Goal: Check status

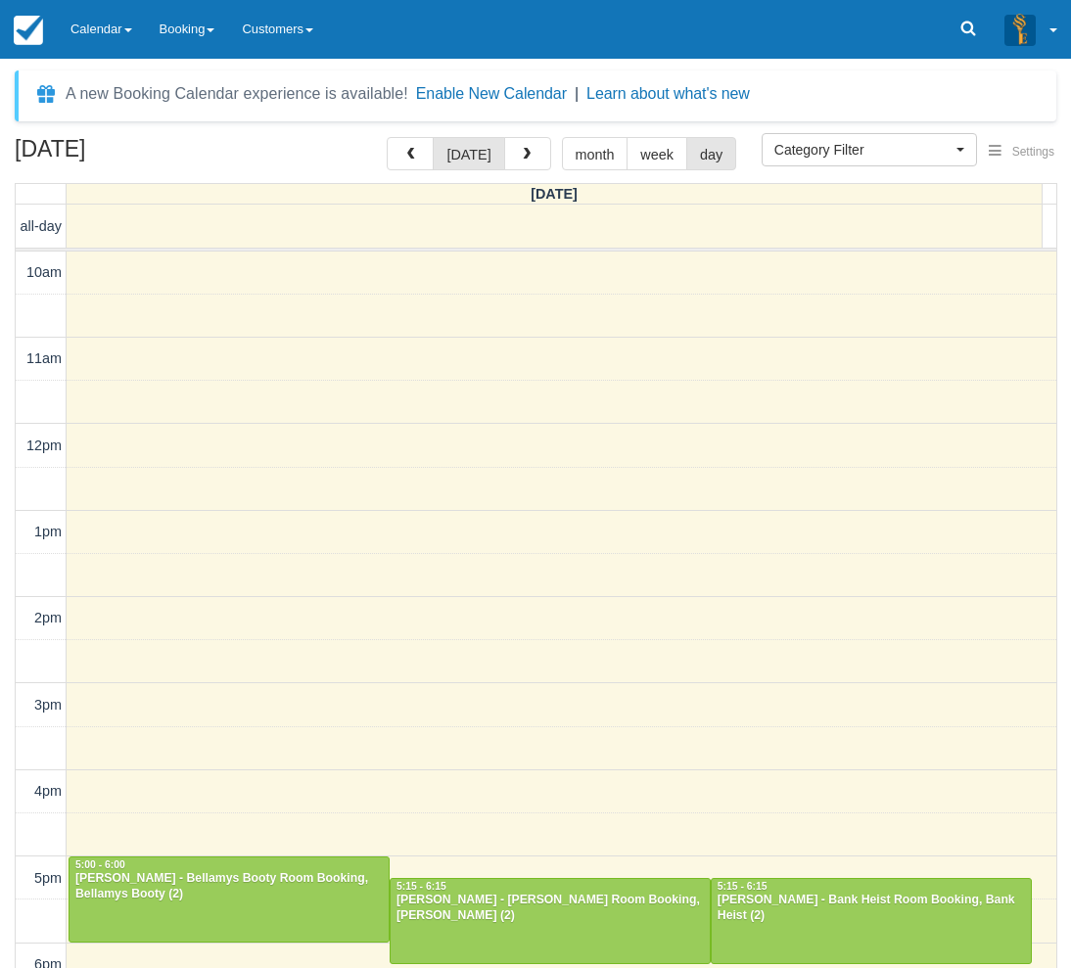
select select
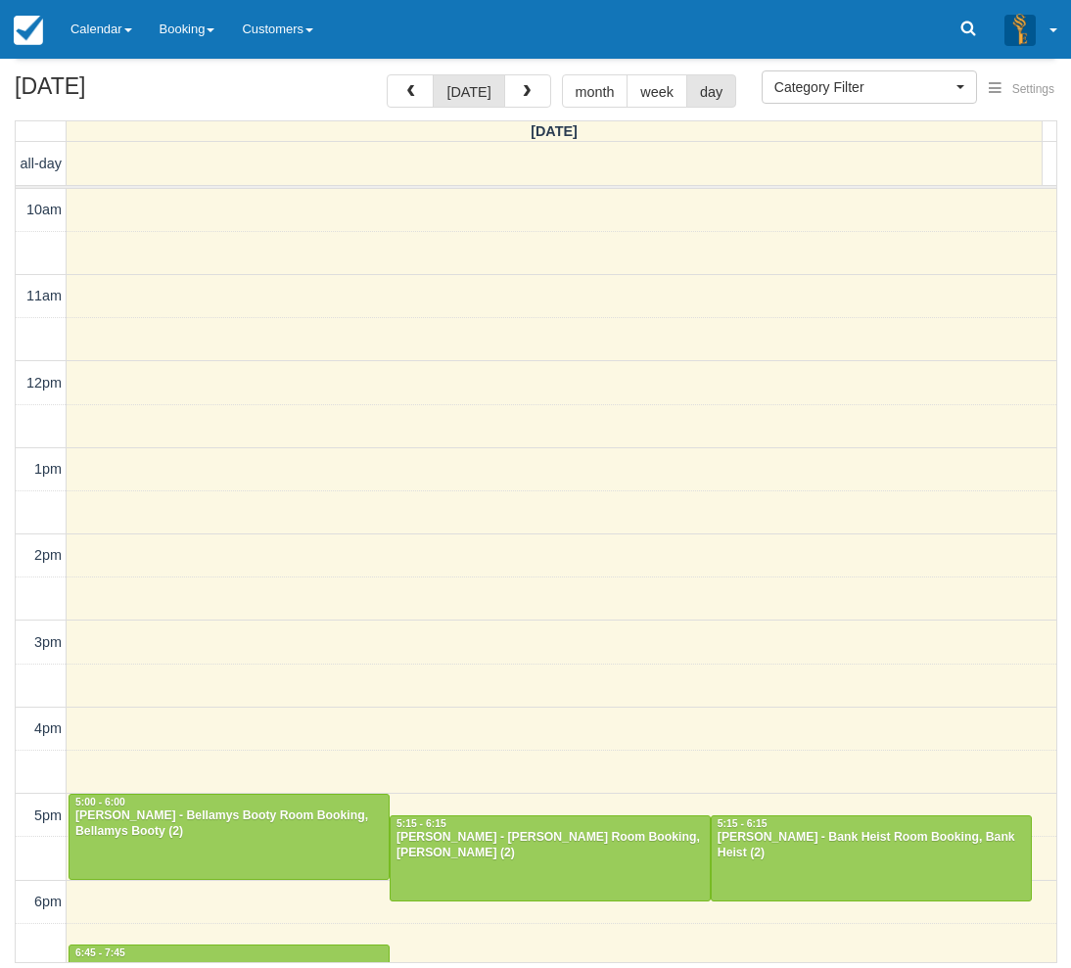
scroll to position [306, 0]
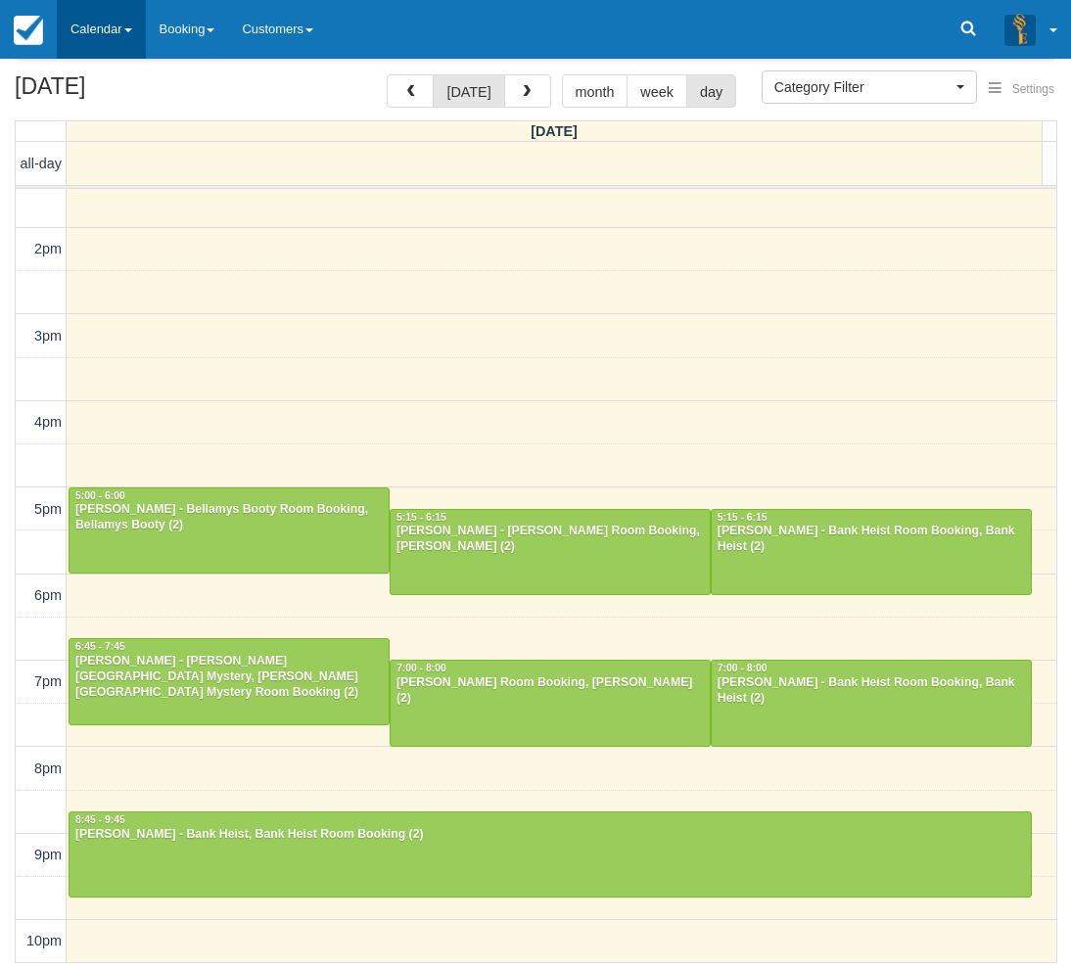
click at [121, 31] on link "Calendar" at bounding box center [101, 29] width 89 height 59
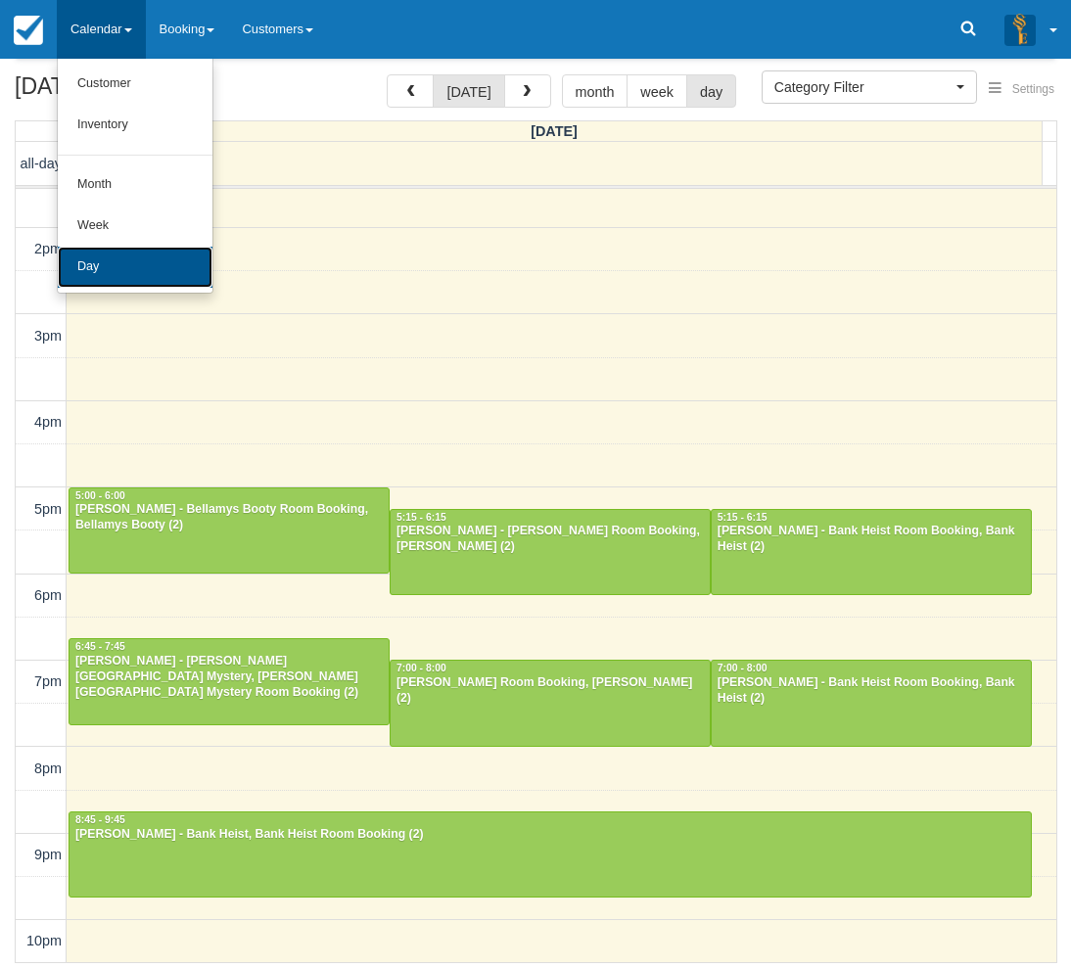
click at [121, 279] on link "Day" at bounding box center [135, 267] width 155 height 41
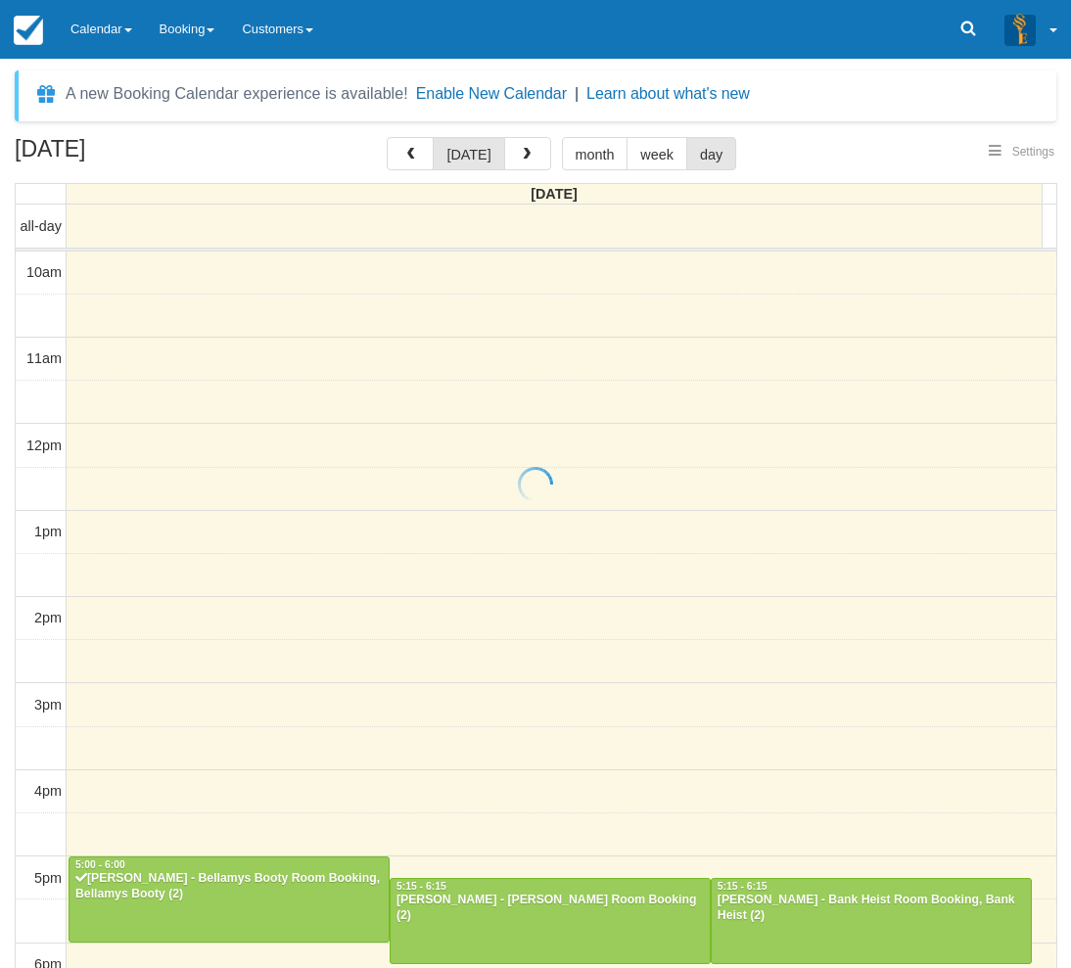
select select
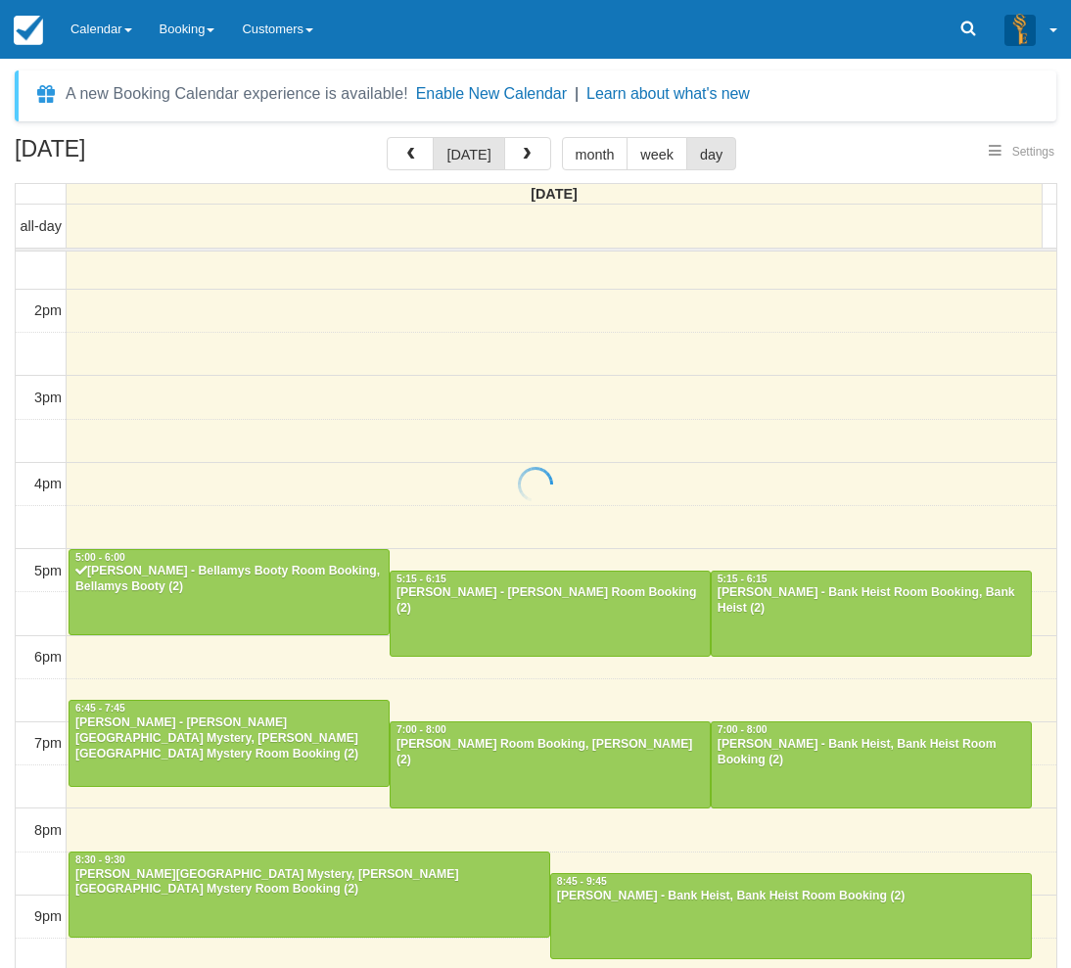
select select
click at [101, 29] on link "Calendar" at bounding box center [101, 29] width 89 height 59
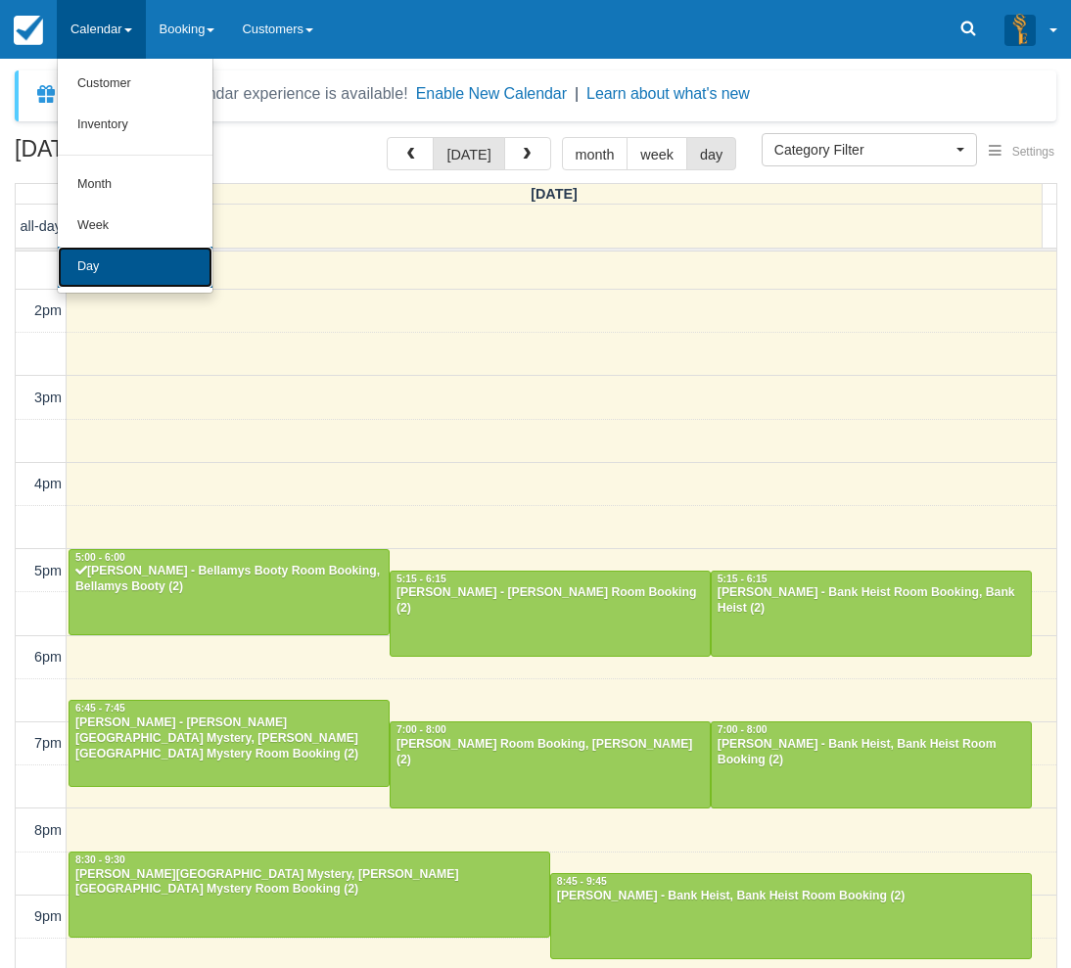
click at [134, 270] on link "Day" at bounding box center [135, 267] width 155 height 41
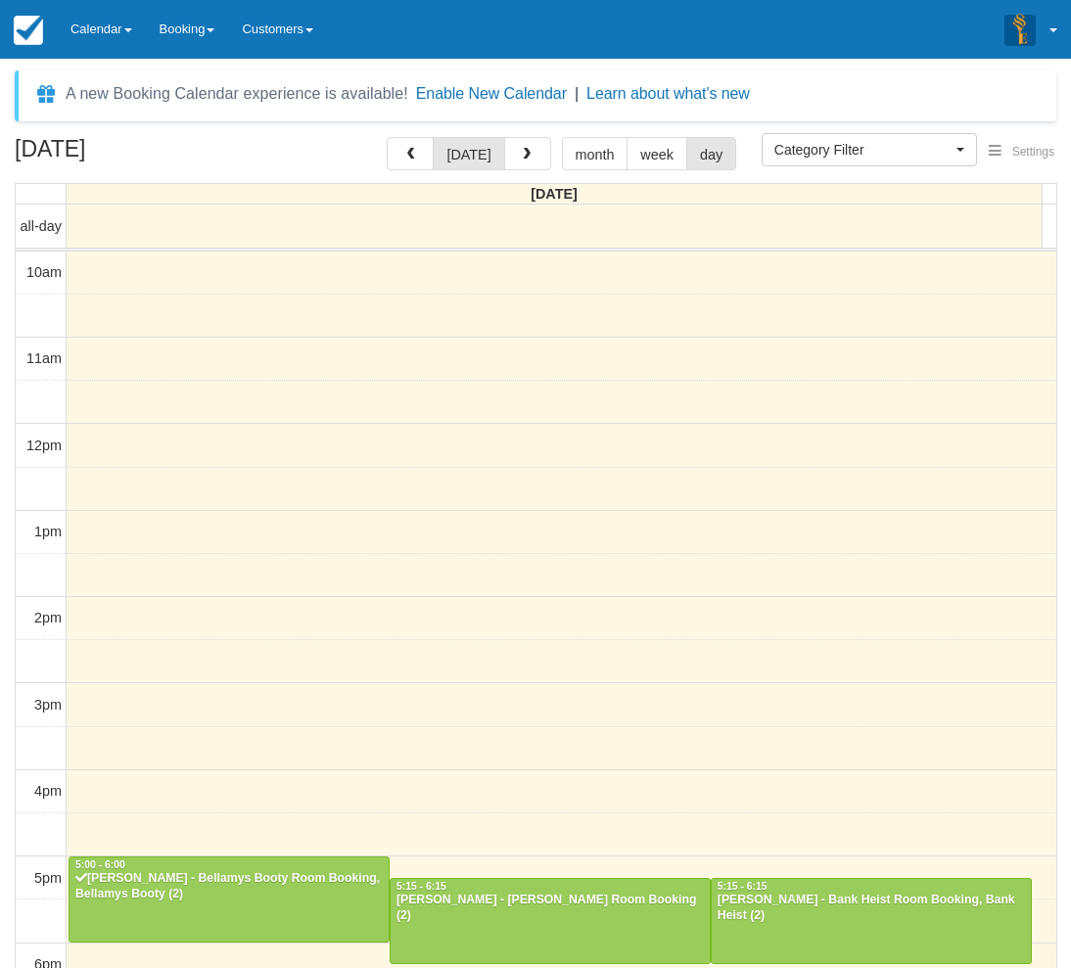
select select
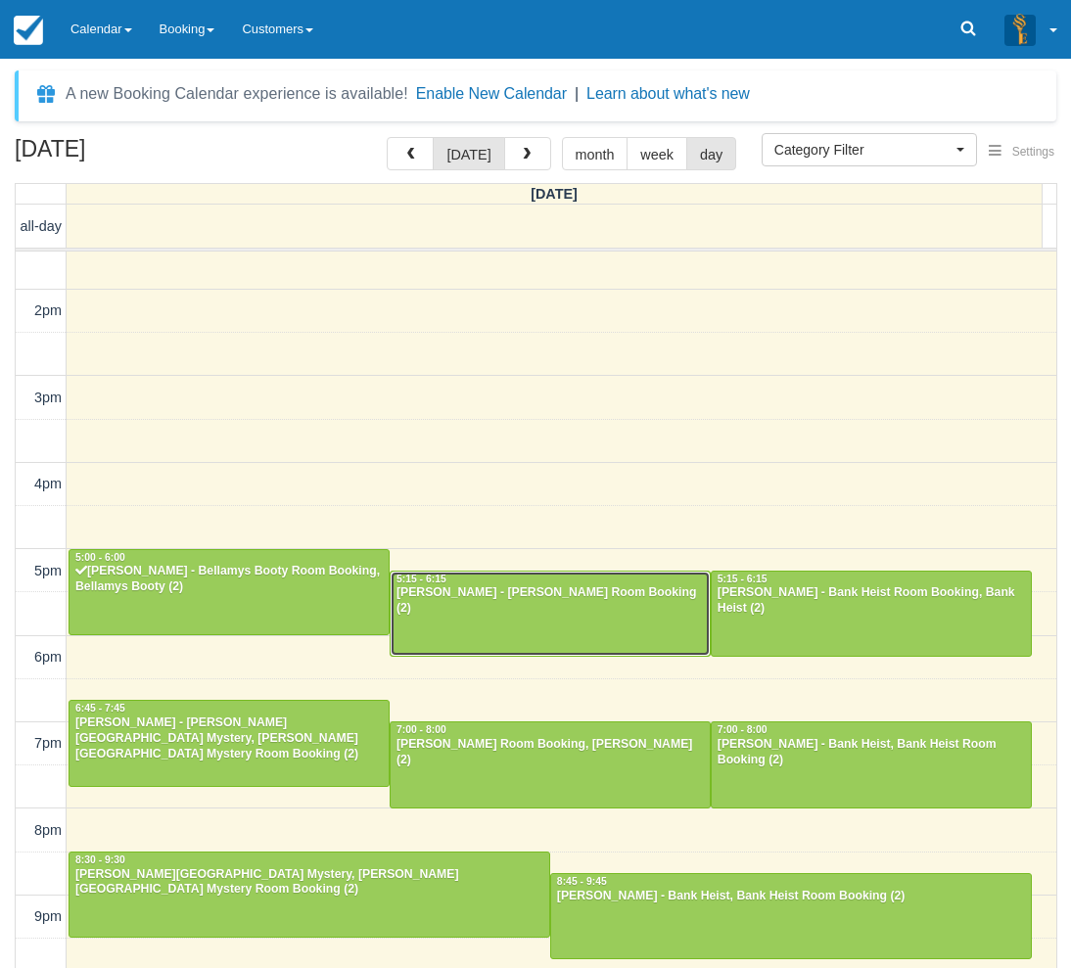
click at [483, 599] on div "[PERSON_NAME] - [PERSON_NAME] Room Booking (2)" at bounding box center [550, 600] width 309 height 31
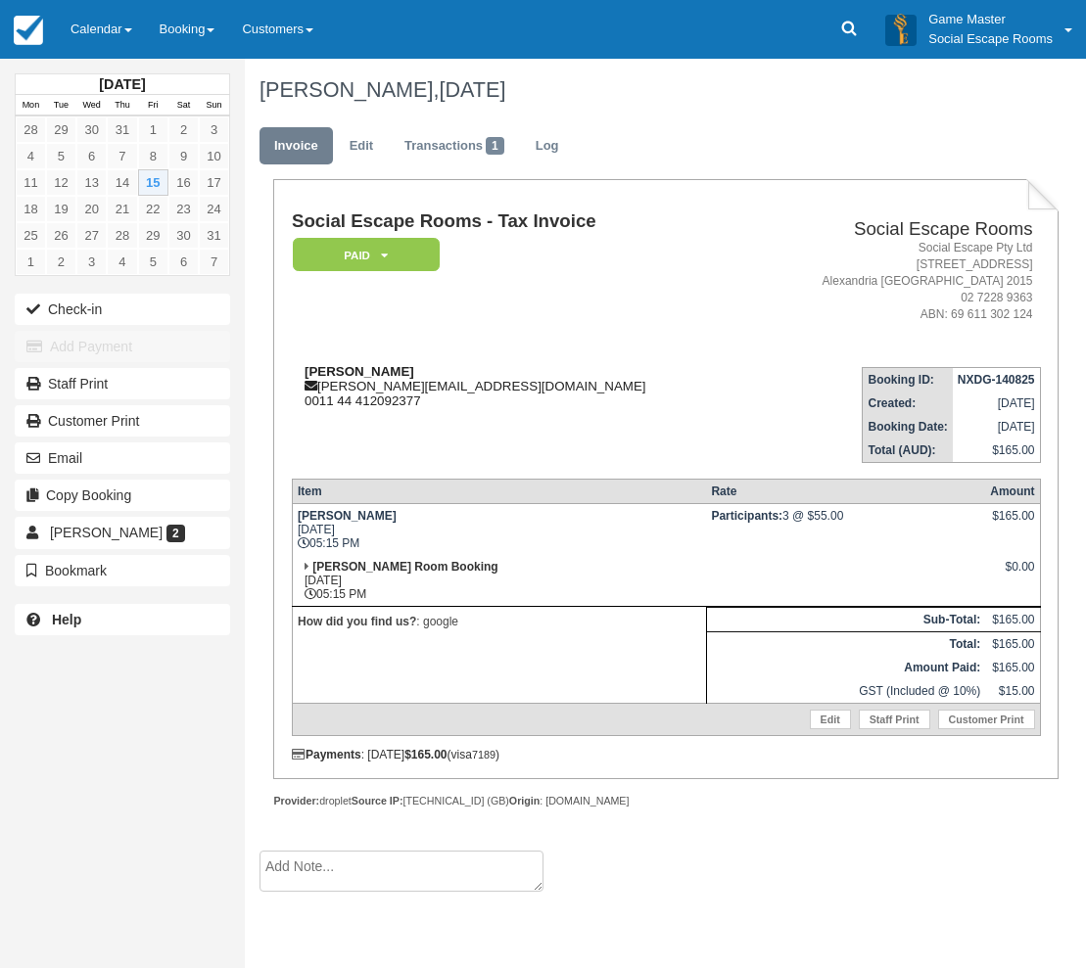
click at [326, 374] on strong "James Skinner" at bounding box center [359, 371] width 110 height 15
drag, startPoint x: 326, startPoint y: 374, endPoint x: 360, endPoint y: 369, distance: 34.6
click at [360, 369] on strong "James Skinner" at bounding box center [359, 371] width 110 height 15
copy strong "James Skinner"
